Goal: Check status: Check status

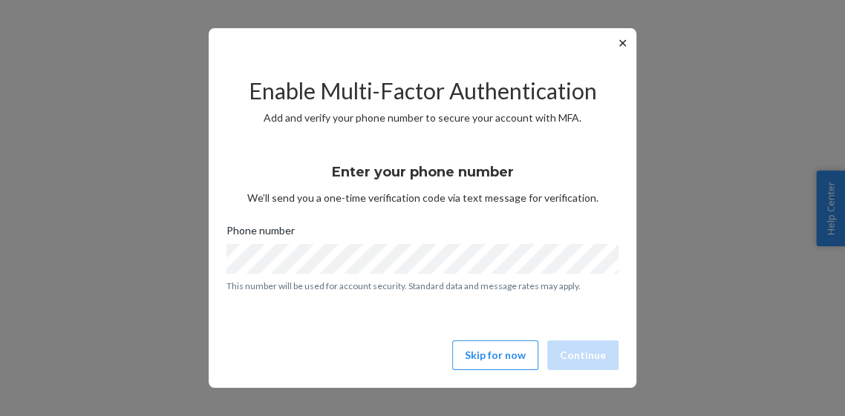
click at [507, 341] on button "Skip for now" at bounding box center [495, 356] width 86 height 30
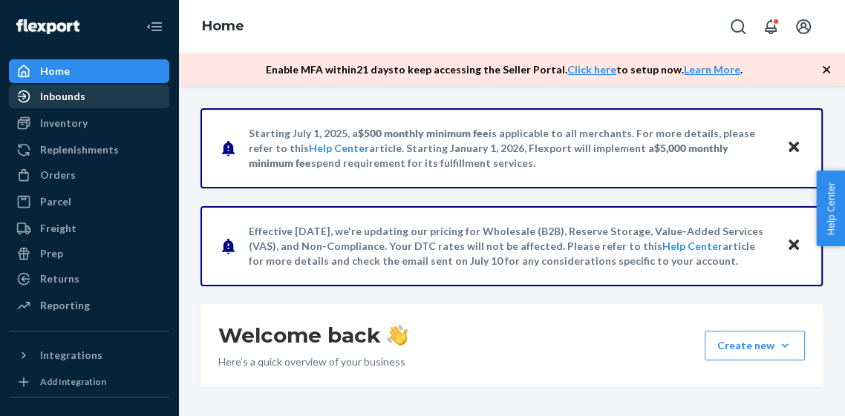
click at [90, 96] on div "Inbounds" at bounding box center [88, 96] width 157 height 21
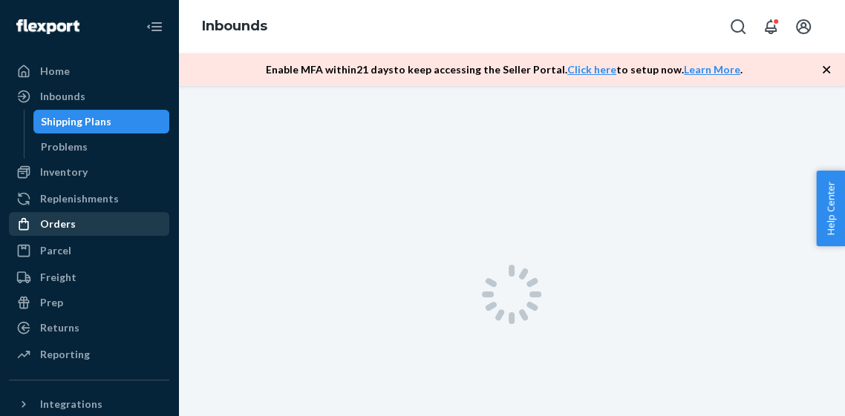
click at [76, 229] on div "Orders" at bounding box center [88, 224] width 157 height 21
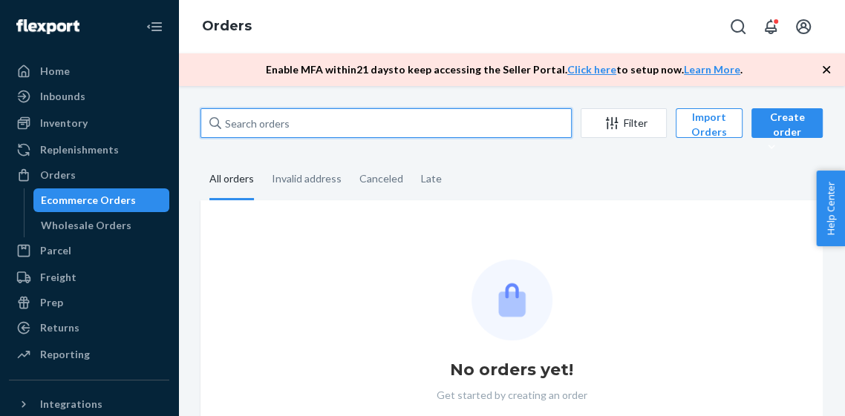
click at [273, 113] on input "text" at bounding box center [385, 123] width 371 height 30
paste input "2650"
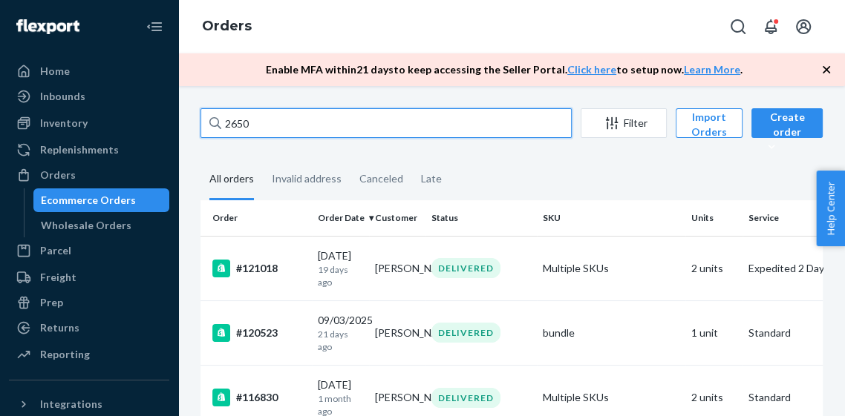
type input "2650"
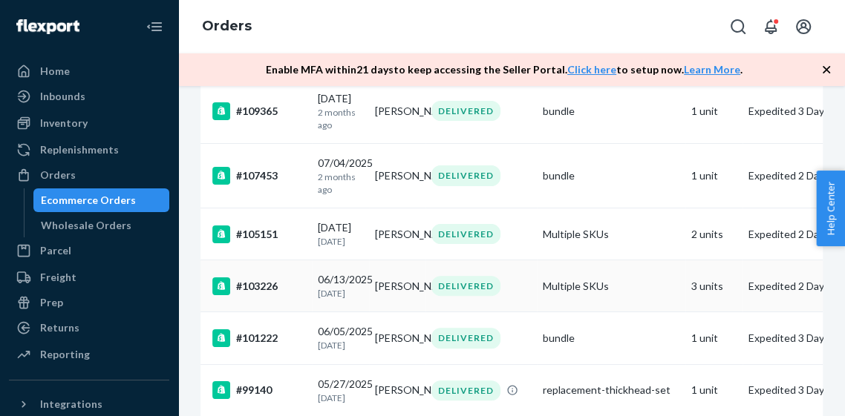
scroll to position [483, 0]
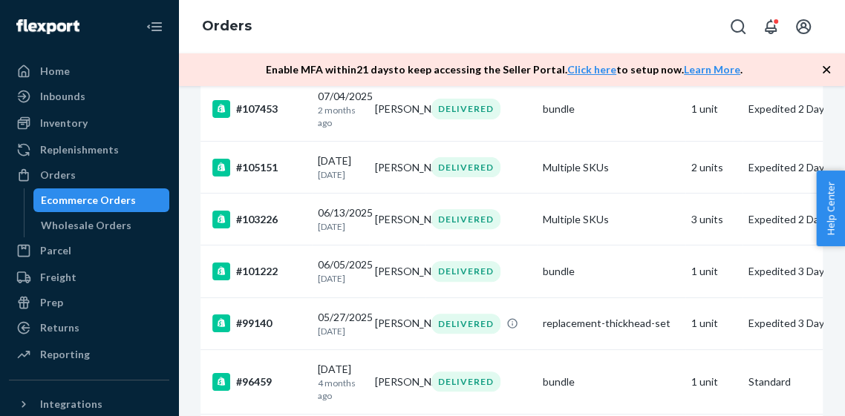
click at [68, 203] on div "Ecommerce Orders" at bounding box center [88, 200] width 95 height 15
click at [47, 170] on div "Orders" at bounding box center [58, 175] width 36 height 15
click at [737, 38] on button "Open Search Box" at bounding box center [738, 27] width 30 height 30
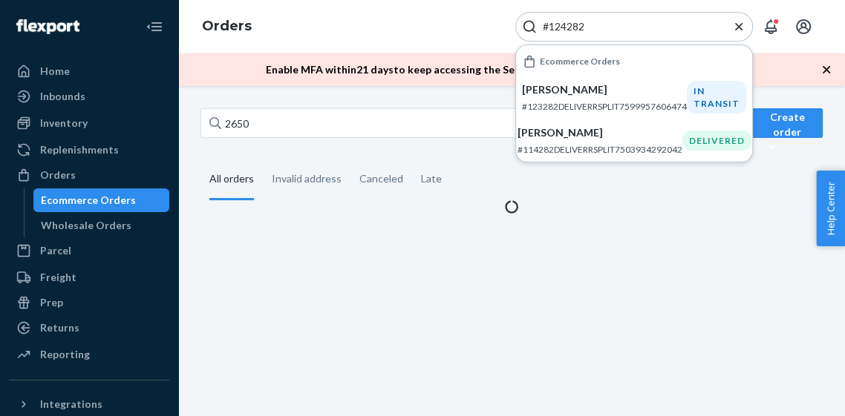
scroll to position [0, 0]
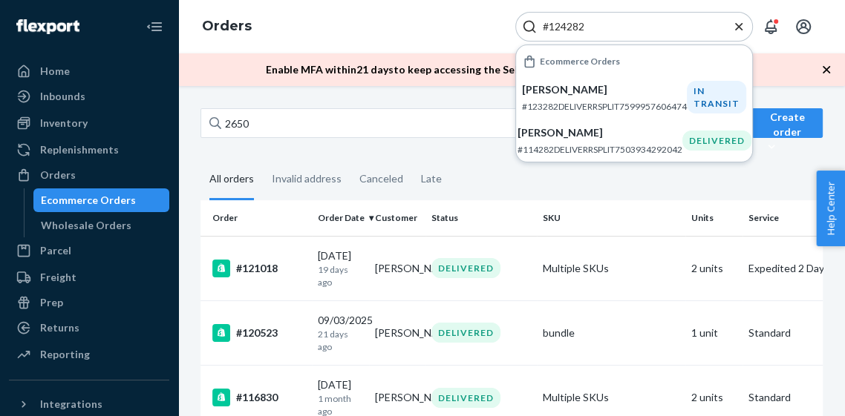
type input "#124282"
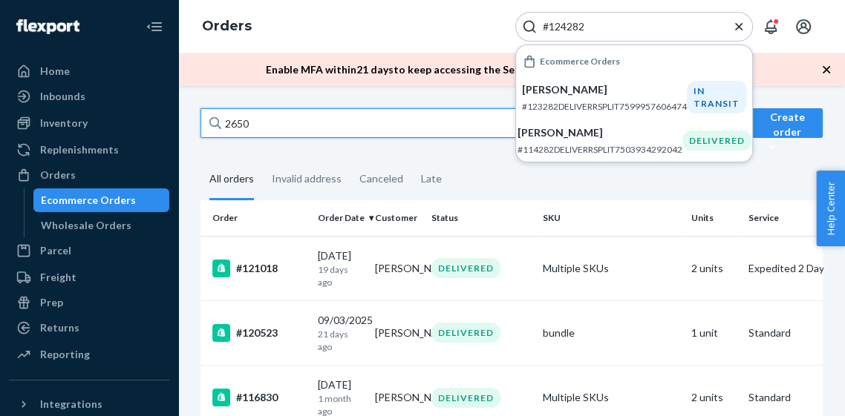
click at [318, 119] on input "2650" at bounding box center [385, 123] width 371 height 30
type input "£"
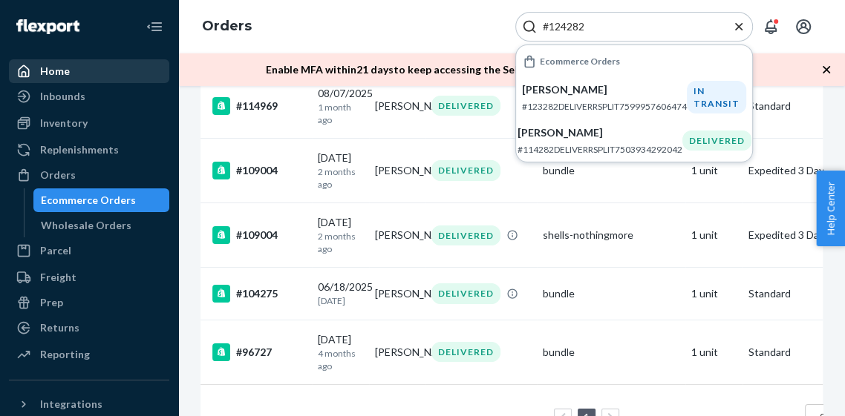
scroll to position [217, 0]
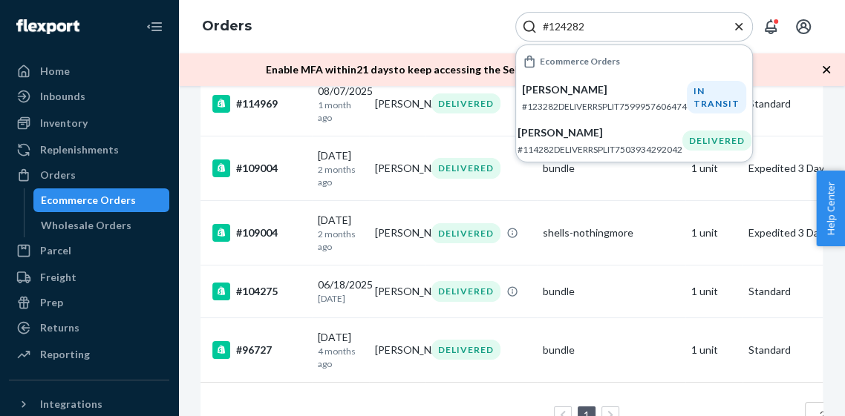
type input "3034"
